Goal: Task Accomplishment & Management: Complete application form

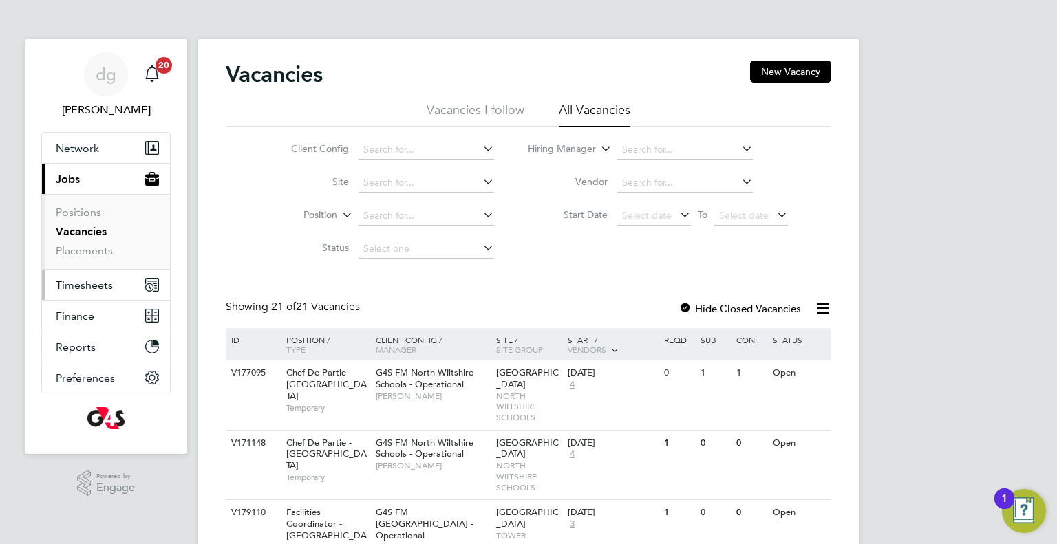
click at [91, 288] on span "Timesheets" at bounding box center [84, 285] width 57 height 13
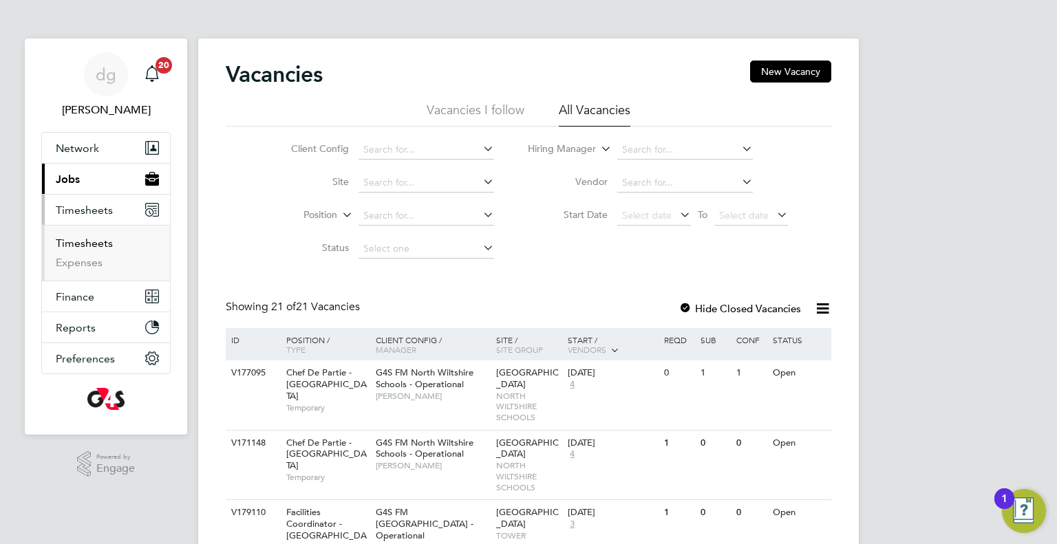
click at [83, 243] on link "Timesheets" at bounding box center [84, 243] width 57 height 13
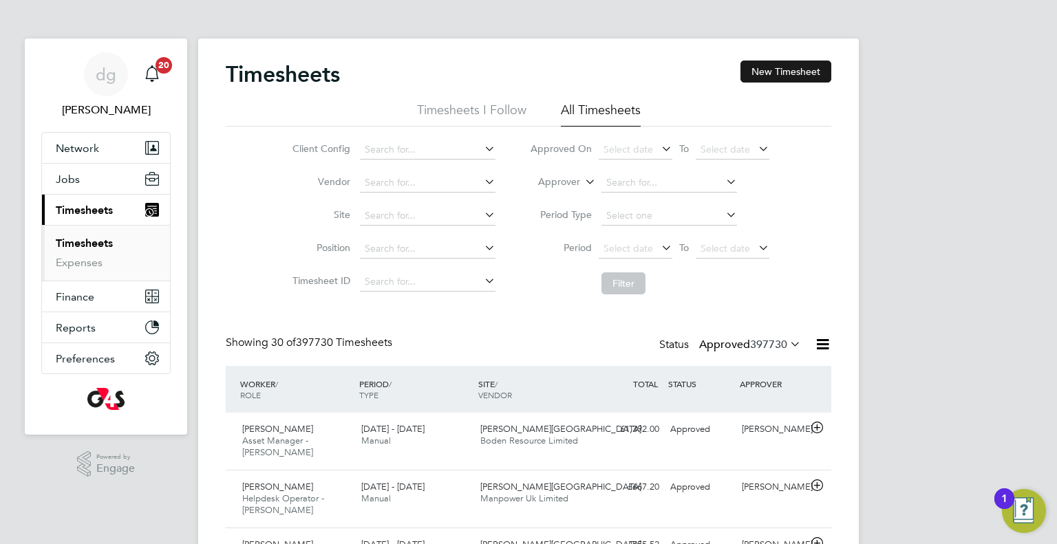
click at [770, 65] on button "New Timesheet" at bounding box center [785, 72] width 91 height 22
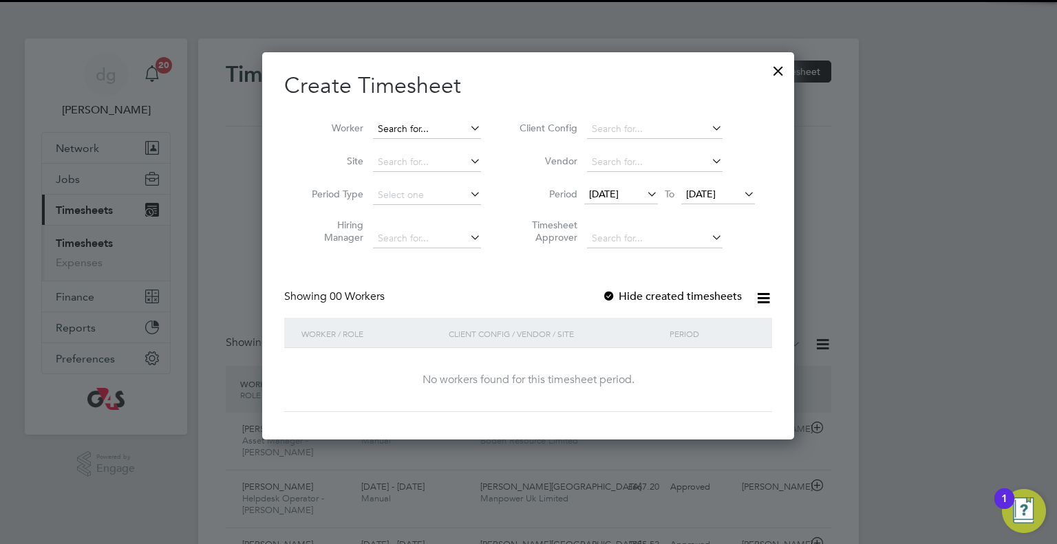
click at [409, 127] on input at bounding box center [427, 129] width 108 height 19
click at [406, 149] on b "[PERSON_NAME]" at bounding box center [418, 148] width 80 height 12
type input "[PERSON_NAME] [PERSON_NAME]"
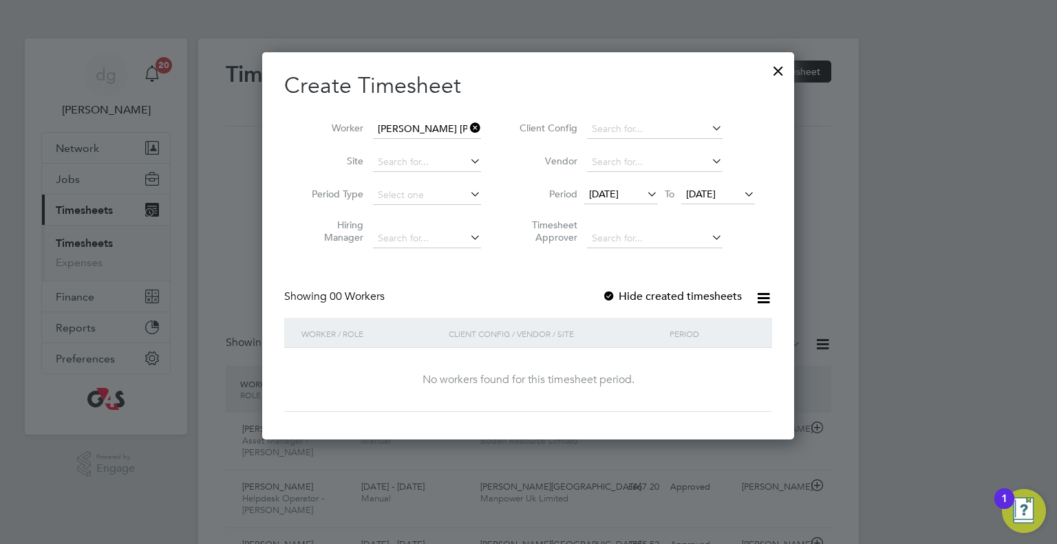
click at [603, 197] on span "[DATE]" at bounding box center [604, 194] width 30 height 12
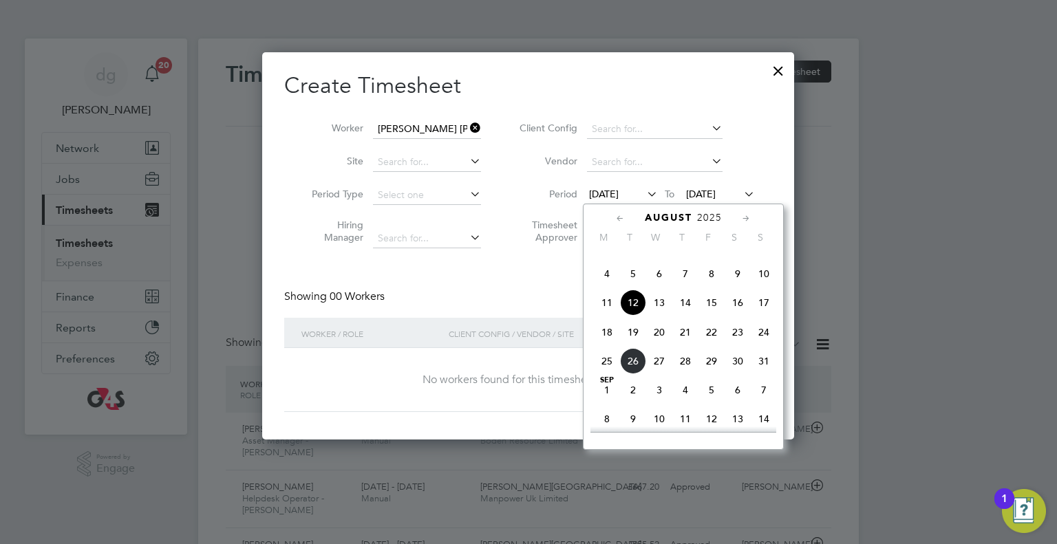
click at [605, 374] on span "25" at bounding box center [607, 361] width 26 height 26
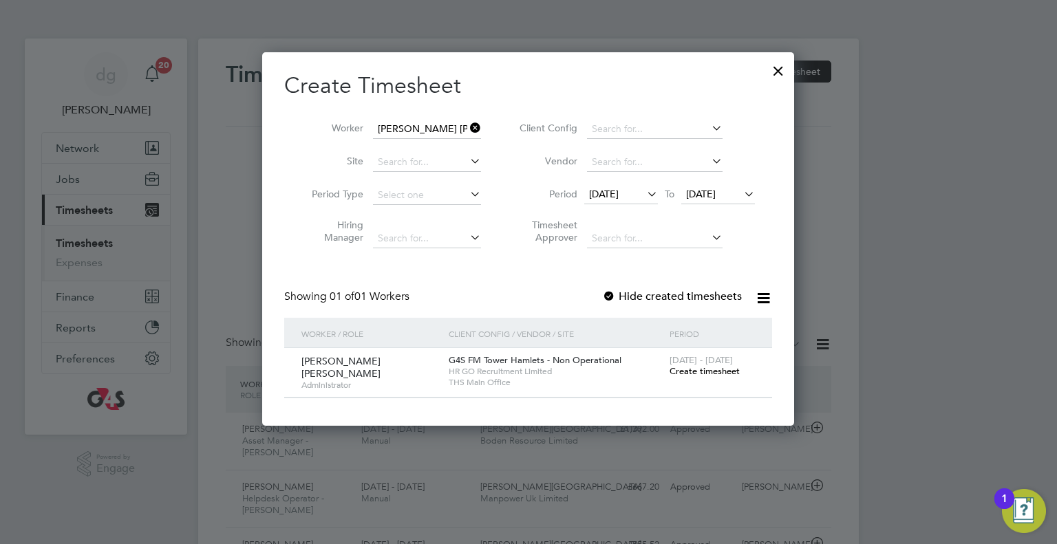
click at [713, 367] on span "Create timesheet" at bounding box center [704, 371] width 70 height 12
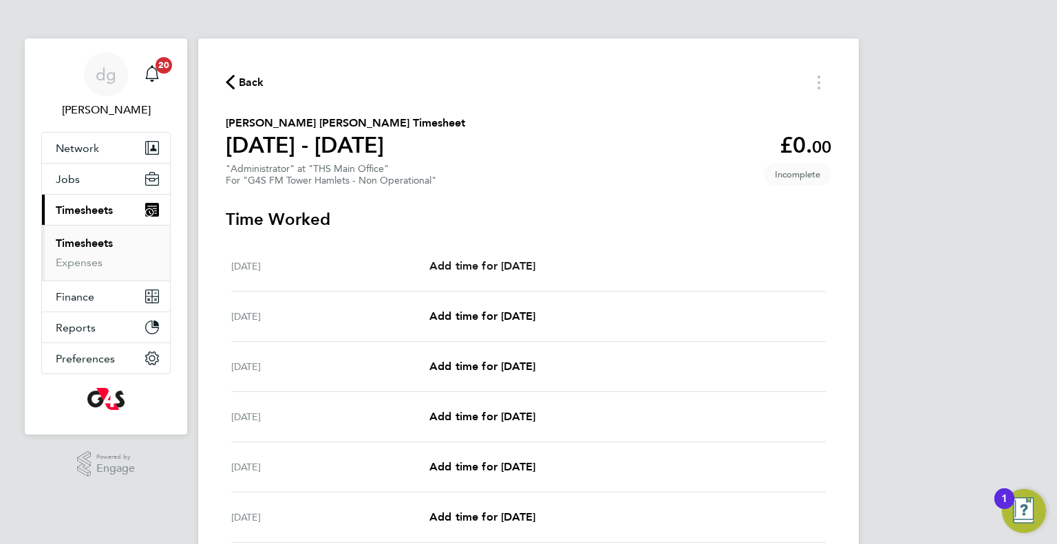
click at [496, 260] on span "Add time for [DATE]" at bounding box center [482, 265] width 106 height 13
select select "60"
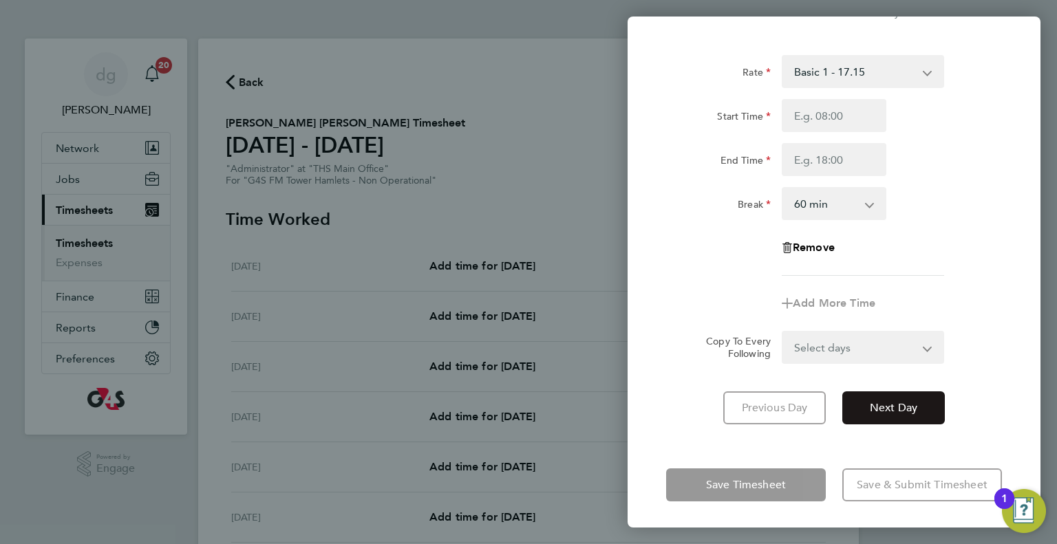
click at [893, 402] on span "Next Day" at bounding box center [893, 408] width 47 height 14
select select "60"
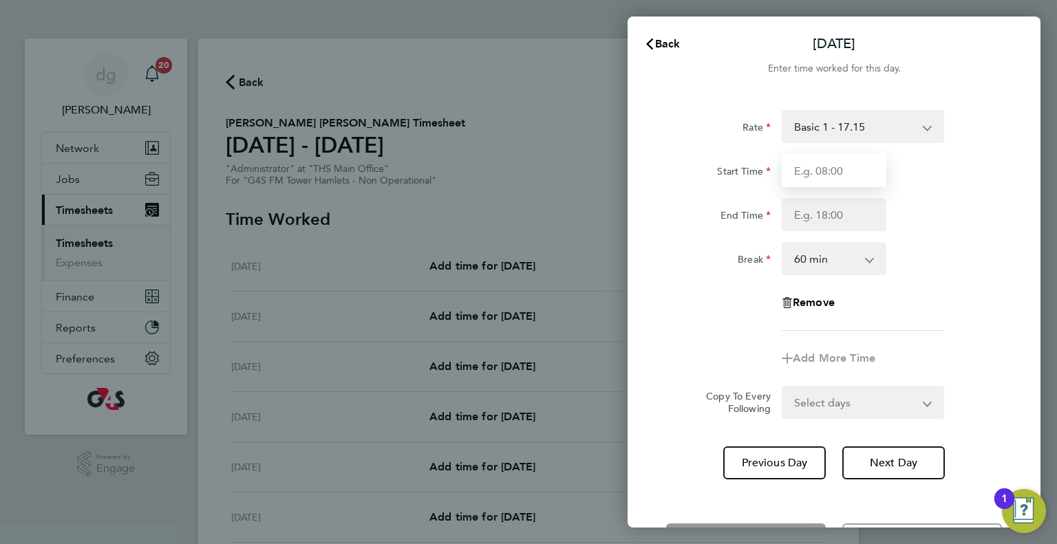
click at [832, 161] on input "Start Time" at bounding box center [834, 170] width 105 height 33
type input "07:00"
click at [817, 223] on input "End Time" at bounding box center [834, 214] width 105 height 33
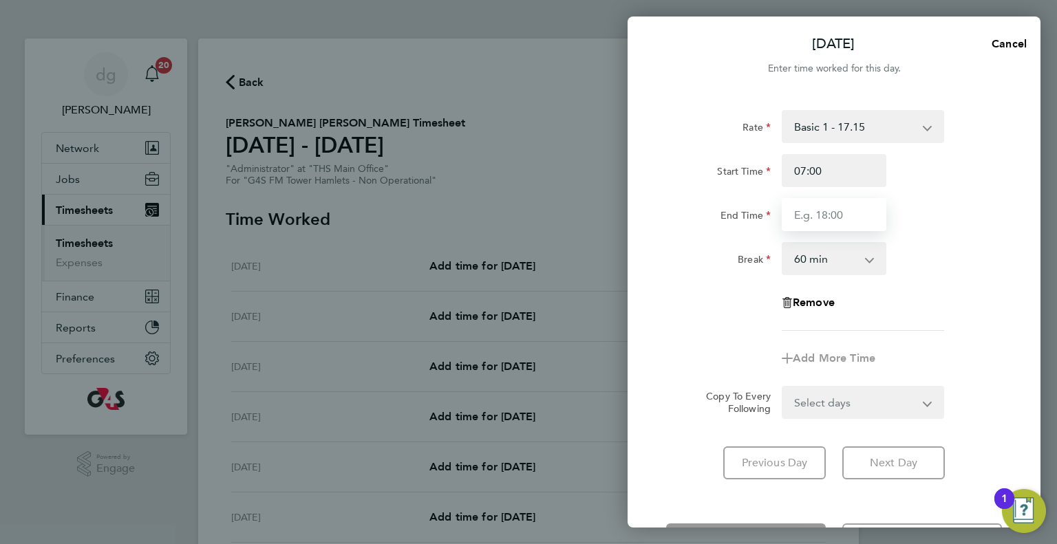
type input "16:30"
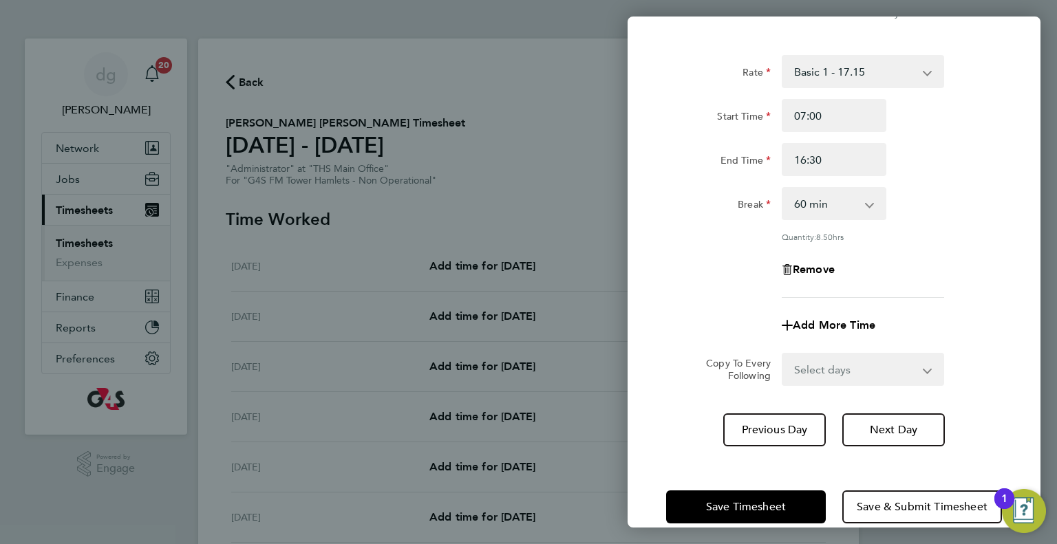
click at [677, 425] on div "Rate Basic 1 - 17.15 Start Time 07:00 End Time 16:30 Break 0 min 15 min 30 min …" at bounding box center [833, 251] width 413 height 425
click at [729, 502] on span "Save Timesheet" at bounding box center [746, 507] width 80 height 14
